Goal: Task Accomplishment & Management: Manage account settings

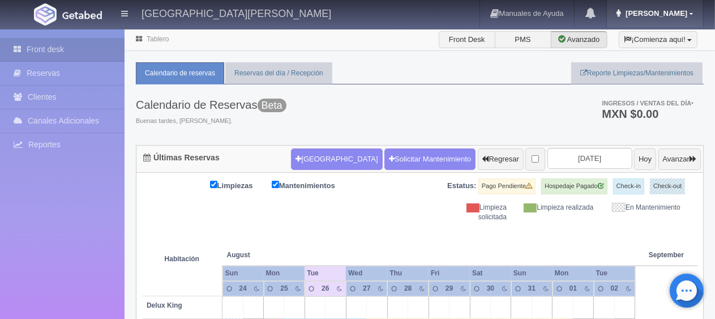
click at [661, 20] on link "[PERSON_NAME]" at bounding box center [655, 13] width 96 height 27
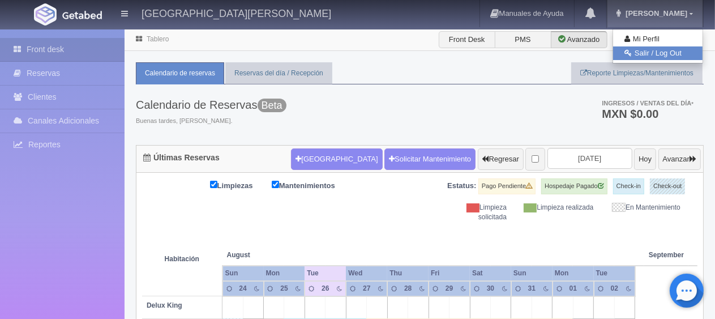
click at [660, 48] on link "Salir / Log Out" at bounding box center [657, 53] width 89 height 14
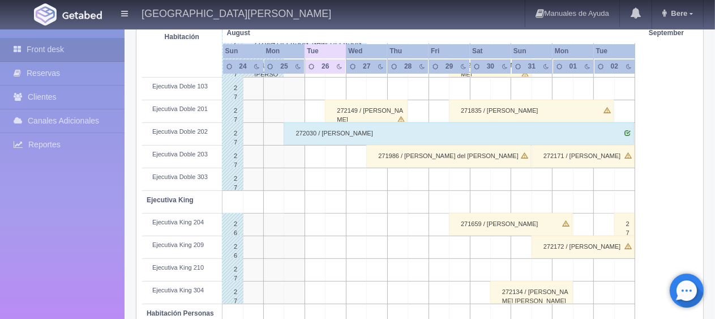
scroll to position [264, 0]
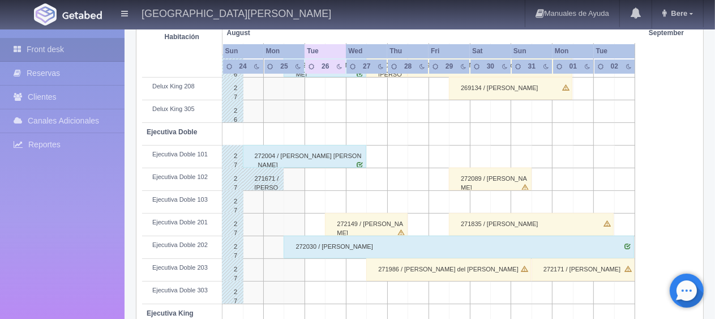
click at [364, 225] on div "272149 / [PERSON_NAME]" at bounding box center [366, 224] width 83 height 23
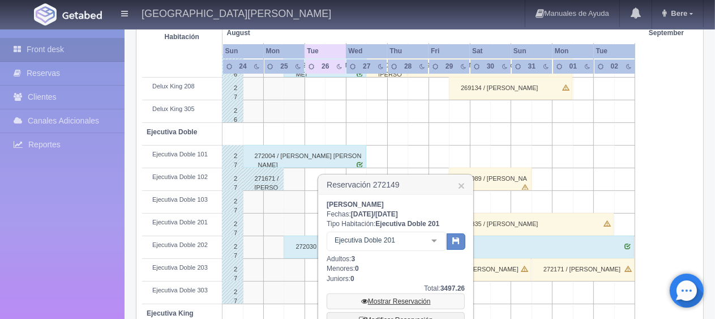
click at [399, 307] on link "Mostrar Reservación" at bounding box center [396, 301] width 138 height 16
click at [399, 301] on link "Mostrar Reservación" at bounding box center [396, 301] width 138 height 16
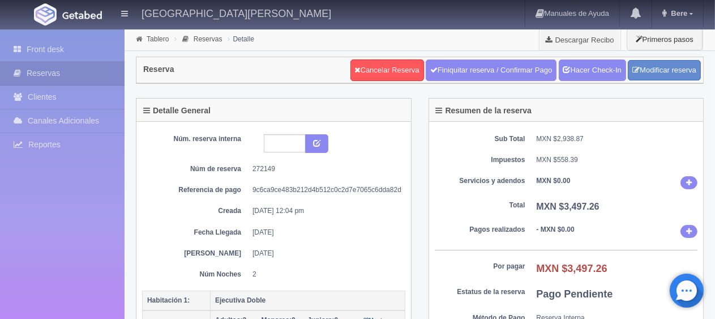
scroll to position [57, 0]
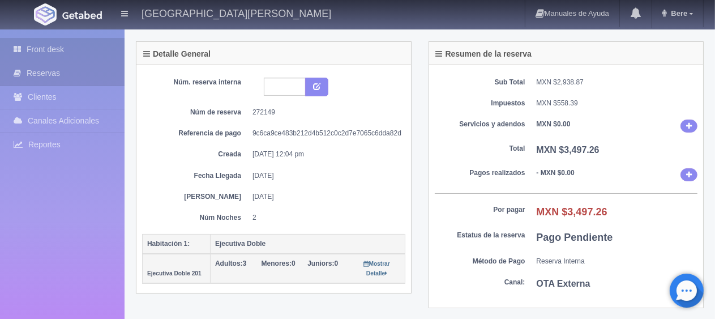
click at [58, 53] on link "Front desk" at bounding box center [62, 49] width 125 height 23
